Goal: Obtain resource: Download file/media

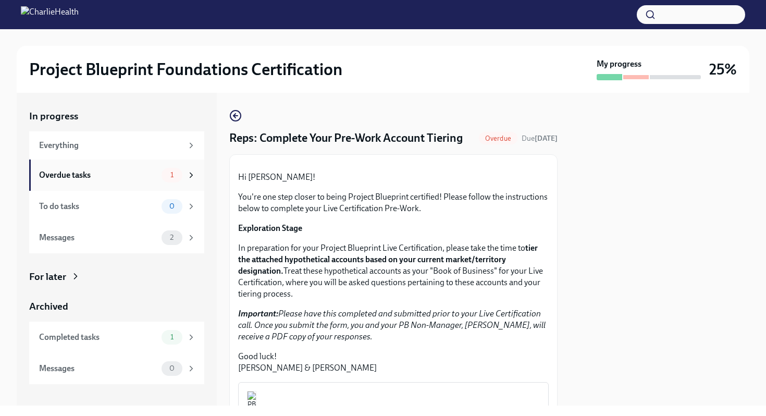
click at [166, 168] on div "1" at bounding box center [172, 175] width 21 height 15
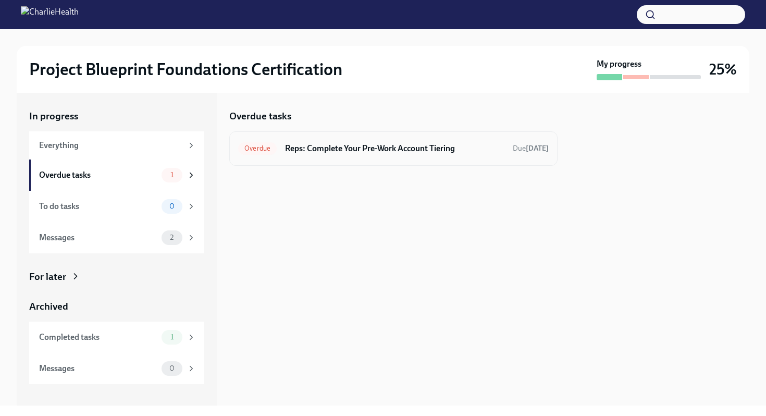
click at [358, 161] on div "Overdue Reps: Complete Your Pre-Work Account Tiering Due [DATE]" at bounding box center [393, 148] width 328 height 34
click at [370, 148] on h6 "Reps: Complete Your Pre-Work Account Tiering" at bounding box center [394, 148] width 219 height 11
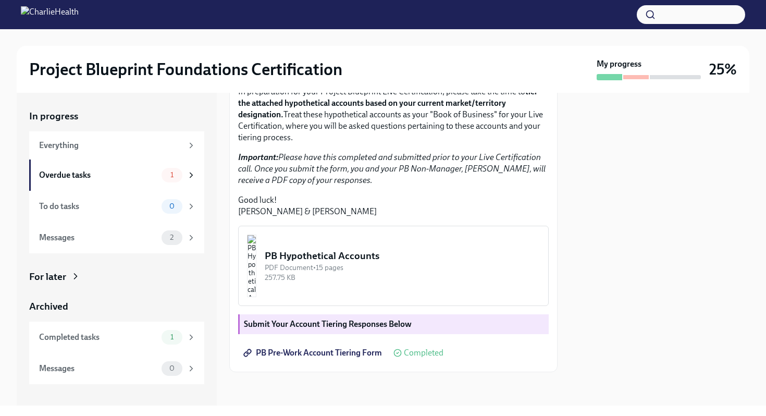
scroll to position [246, 0]
click at [361, 324] on strong "Submit Your Account Tiering Responses Below" at bounding box center [328, 324] width 168 height 10
click at [296, 320] on strong "Submit Your Account Tiering Responses Below" at bounding box center [328, 324] width 168 height 10
click at [256, 246] on img "button" at bounding box center [251, 266] width 9 height 63
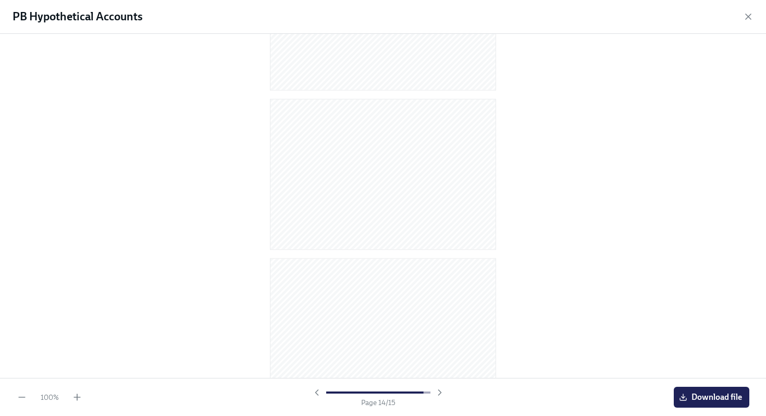
scroll to position [2054, 0]
click at [717, 399] on span "Download file" at bounding box center [711, 397] width 61 height 10
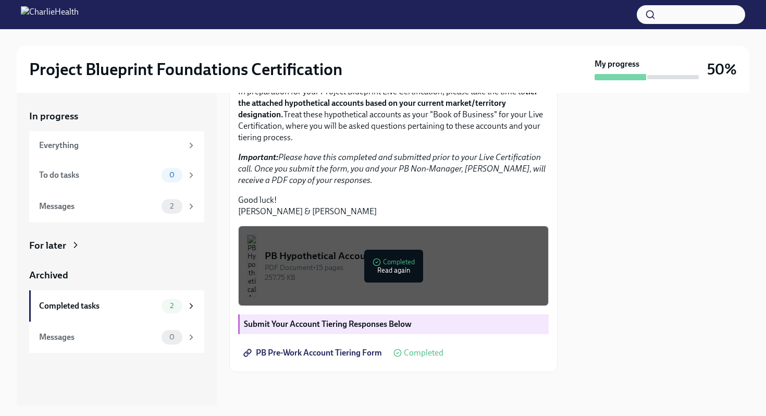
scroll to position [246, 0]
click at [335, 353] on span "PB Pre-Work Account Tiering Form" at bounding box center [314, 353] width 137 height 10
